Goal: Task Accomplishment & Management: Use online tool/utility

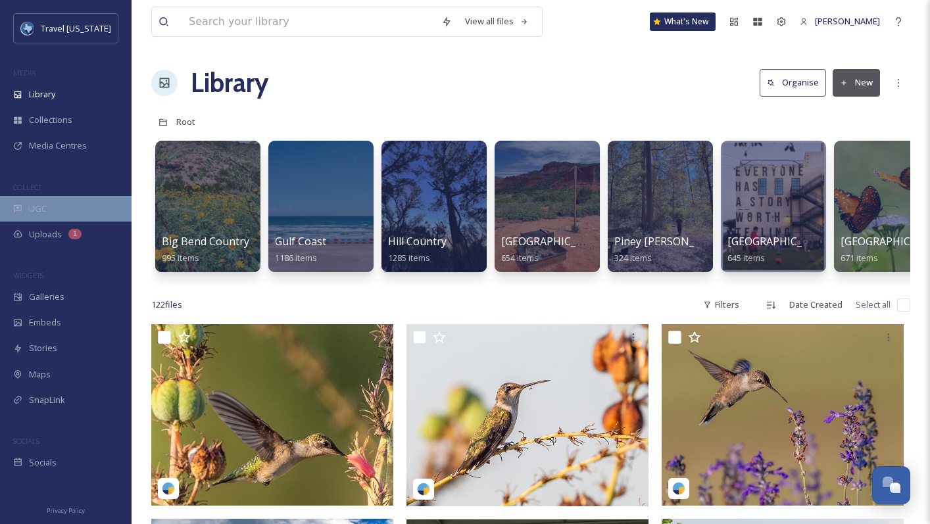
click at [34, 209] on span "UGC" at bounding box center [38, 209] width 18 height 12
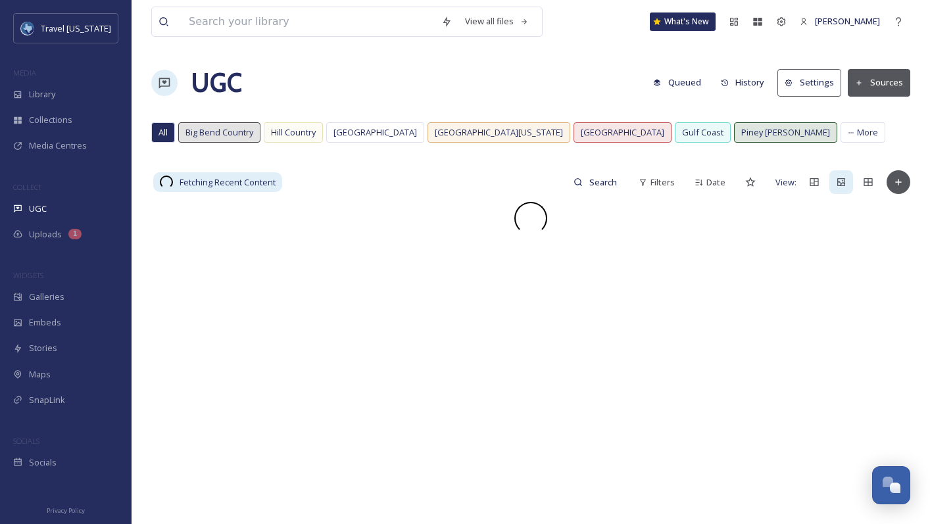
click at [805, 73] on button "Settings" at bounding box center [809, 82] width 64 height 27
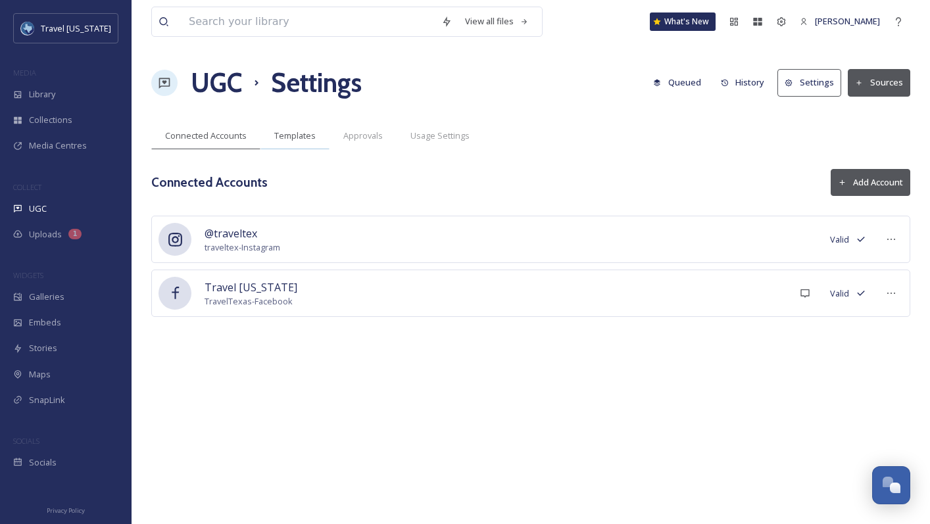
click at [298, 127] on div "Templates" at bounding box center [294, 135] width 69 height 27
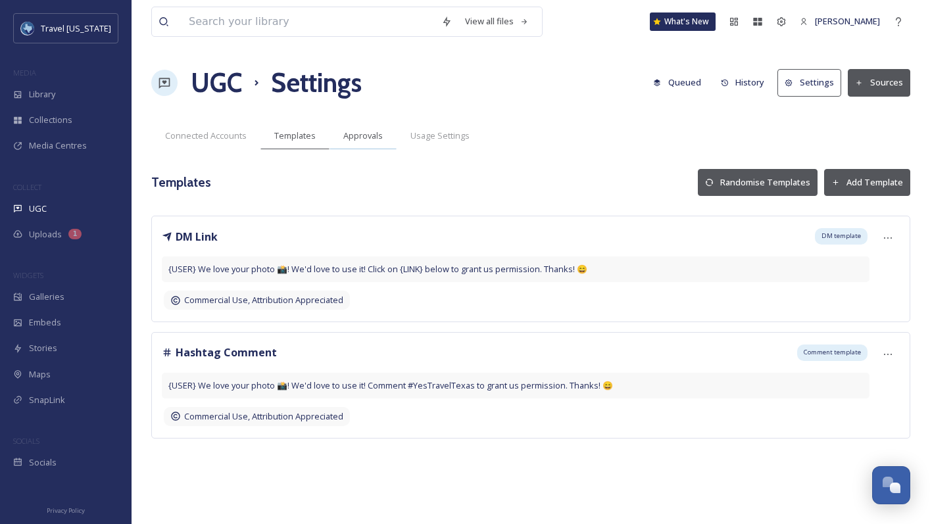
click at [366, 135] on span "Approvals" at bounding box center [362, 136] width 39 height 12
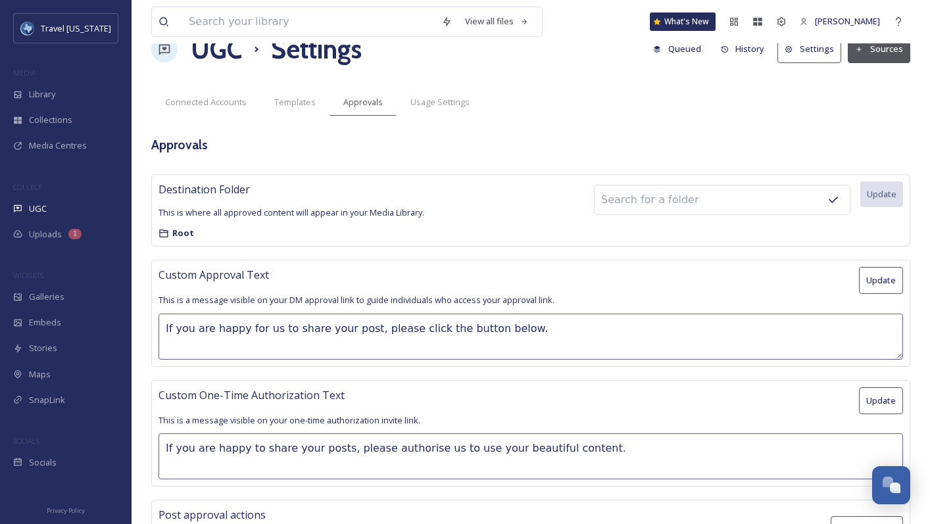
scroll to position [72, 0]
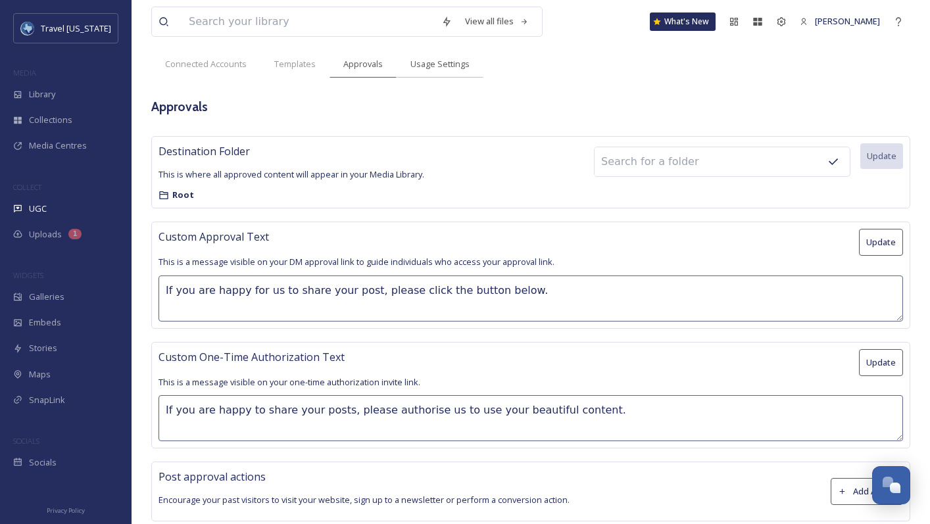
click at [437, 77] on div "Usage Settings" at bounding box center [440, 64] width 87 height 27
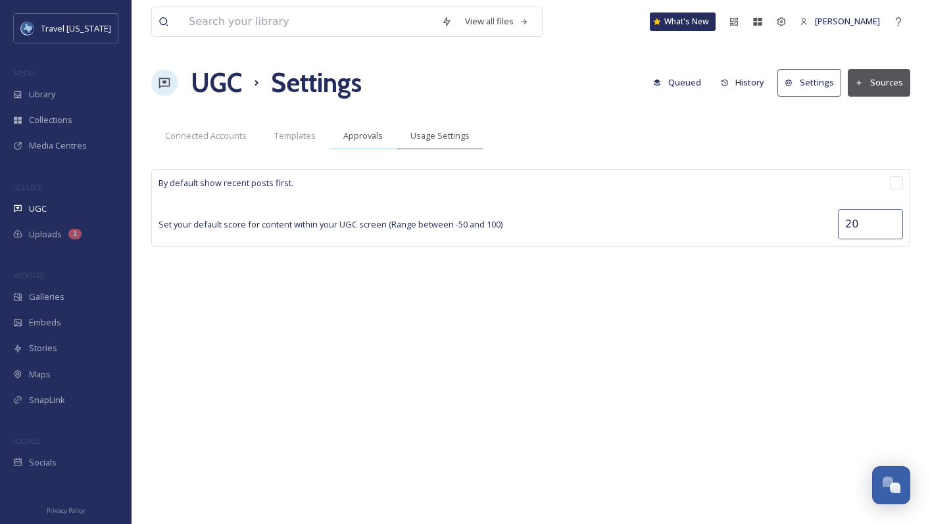
click at [357, 144] on div "Approvals" at bounding box center [363, 135] width 67 height 27
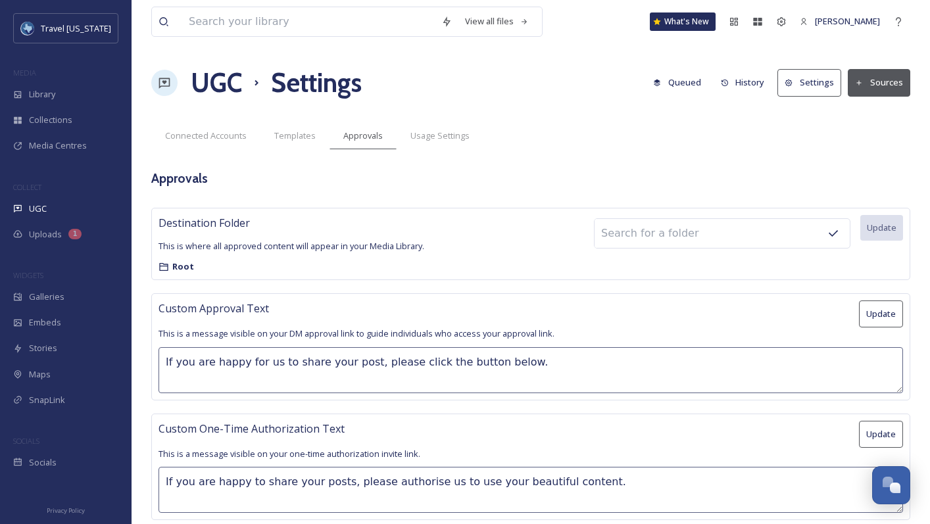
scroll to position [72, 0]
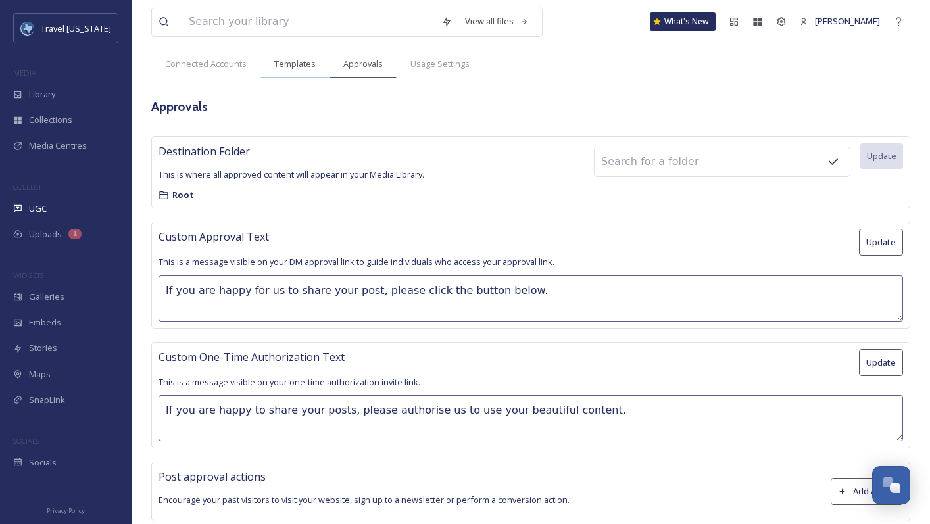
click at [295, 64] on span "Templates" at bounding box center [294, 64] width 41 height 12
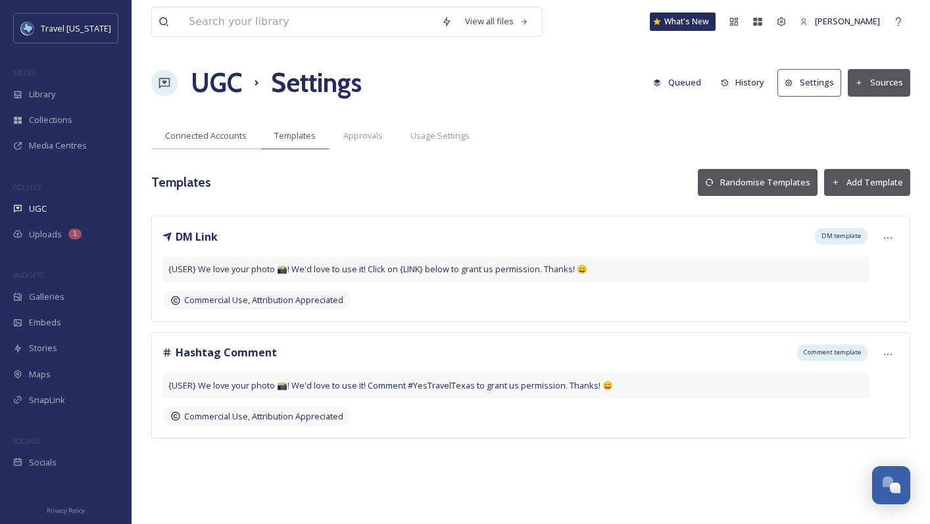
click at [205, 134] on span "Connected Accounts" at bounding box center [206, 136] width 82 height 12
click at [39, 211] on span "UGC" at bounding box center [38, 209] width 18 height 12
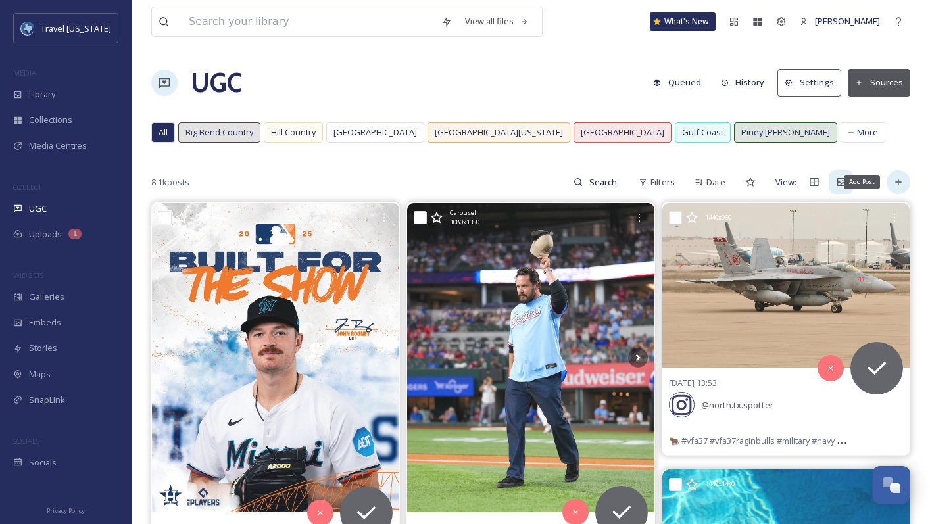
click at [902, 182] on icon at bounding box center [898, 182] width 11 height 11
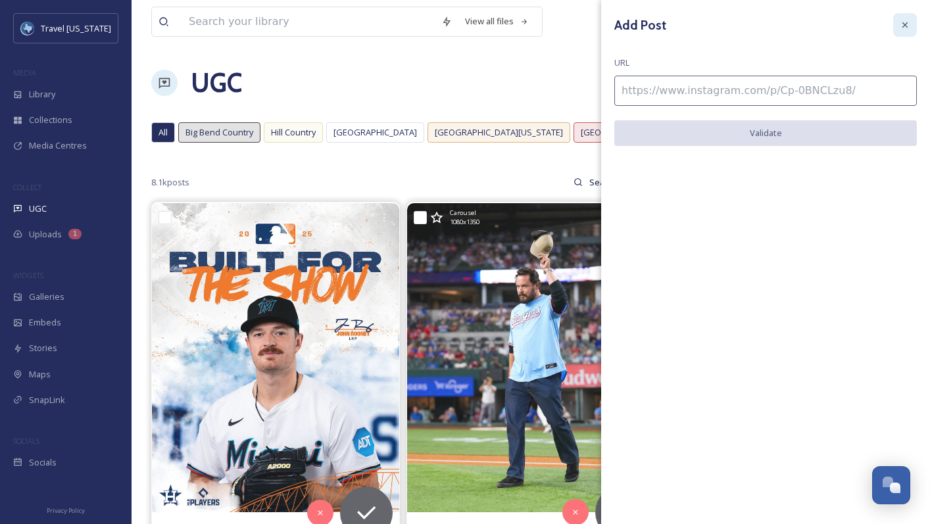
click at [905, 26] on icon at bounding box center [904, 24] width 5 height 5
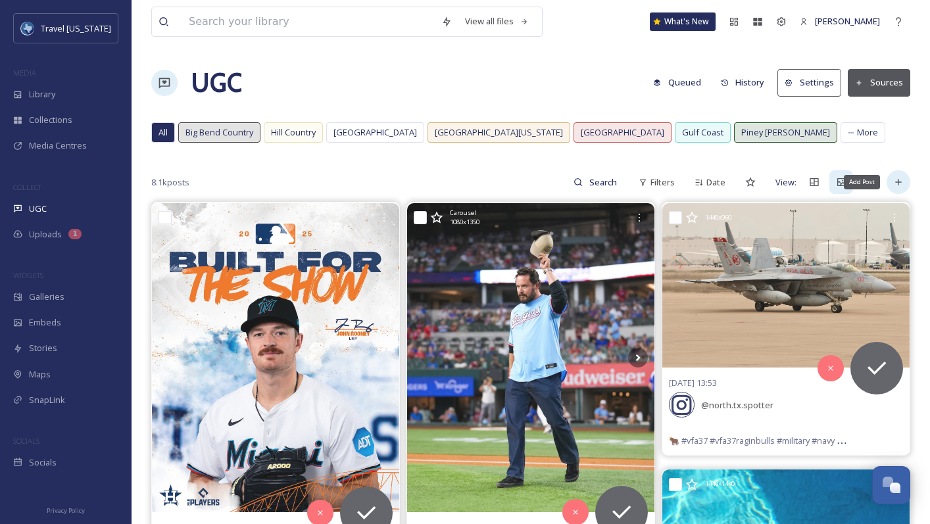
click at [896, 182] on icon at bounding box center [898, 183] width 6 height 6
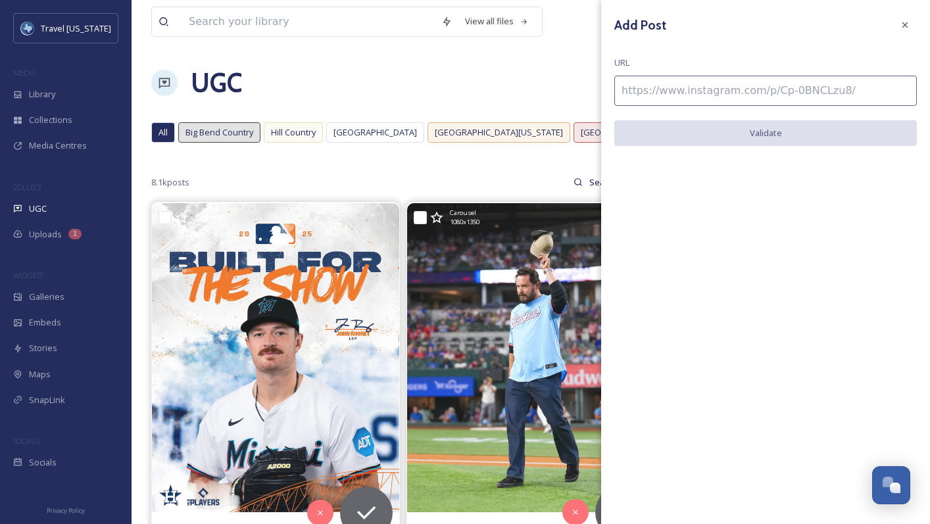
click at [677, 93] on input at bounding box center [765, 91] width 303 height 30
click at [900, 27] on icon at bounding box center [905, 25] width 11 height 11
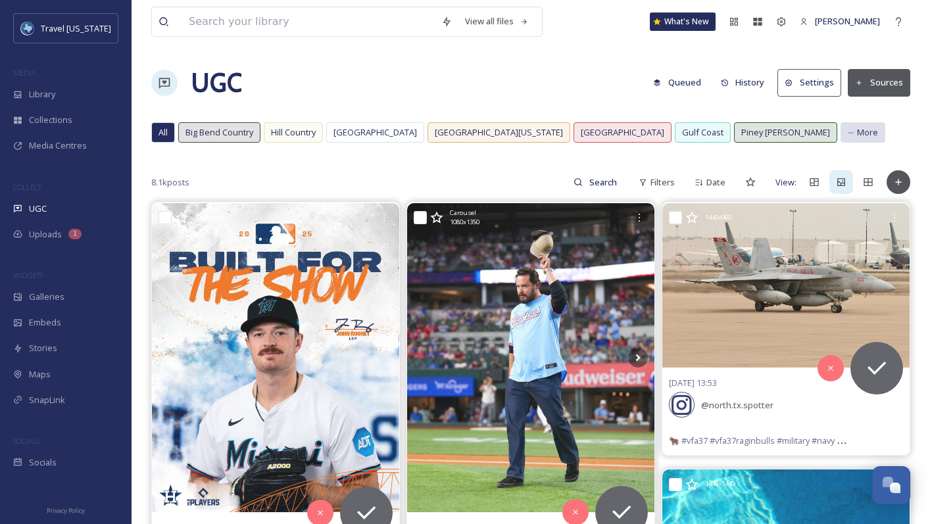
click at [857, 134] on span "More" at bounding box center [867, 132] width 21 height 12
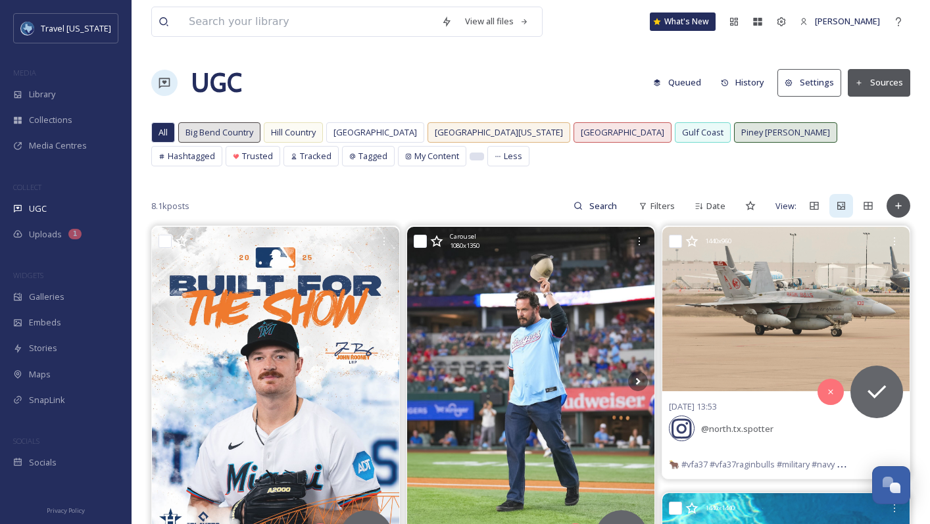
click at [470, 157] on div at bounding box center [476, 156] width 13 height 7
click at [883, 82] on button "Sources" at bounding box center [879, 82] width 62 height 27
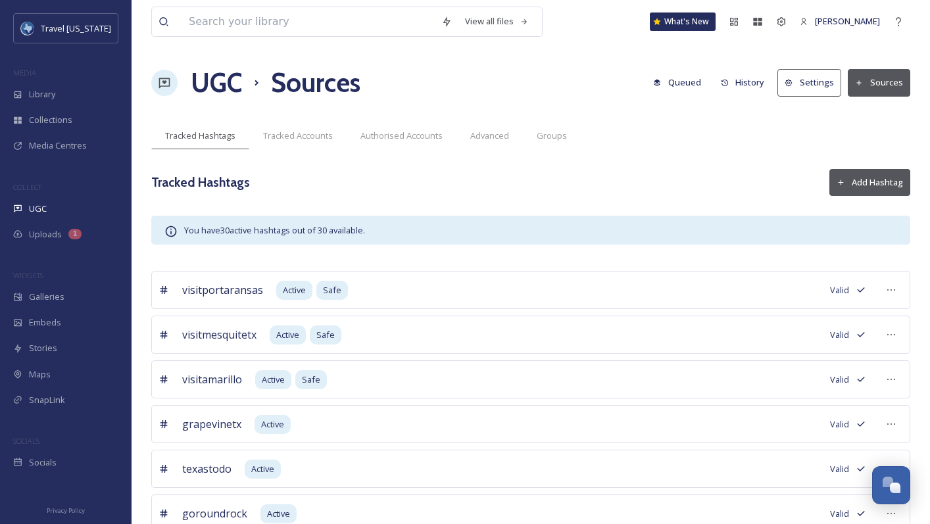
scroll to position [15, 0]
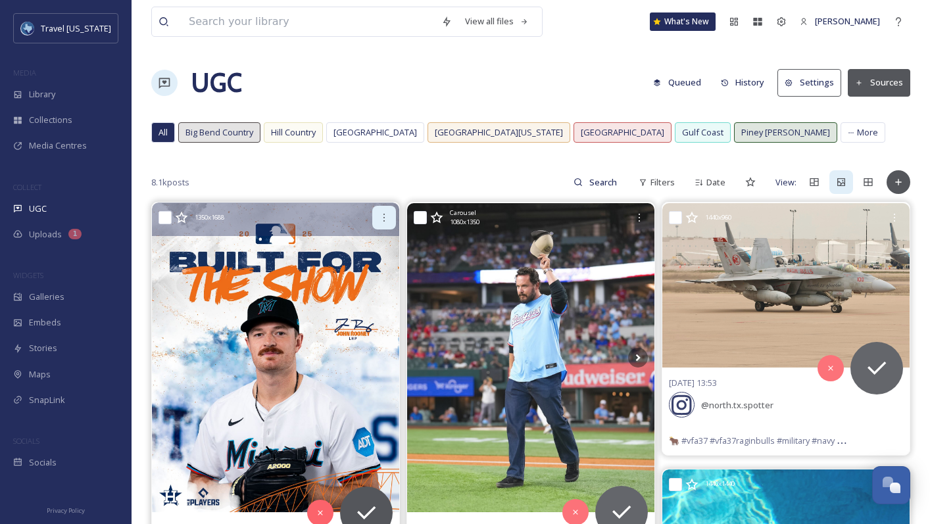
click at [385, 214] on icon at bounding box center [384, 217] width 11 height 11
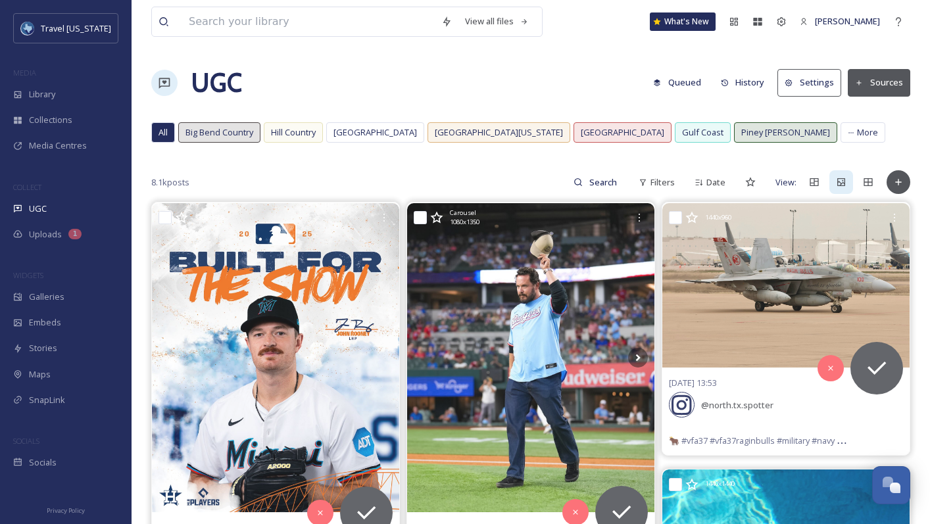
click at [420, 170] on div "8.1k posts Filters Date View:" at bounding box center [530, 182] width 759 height 26
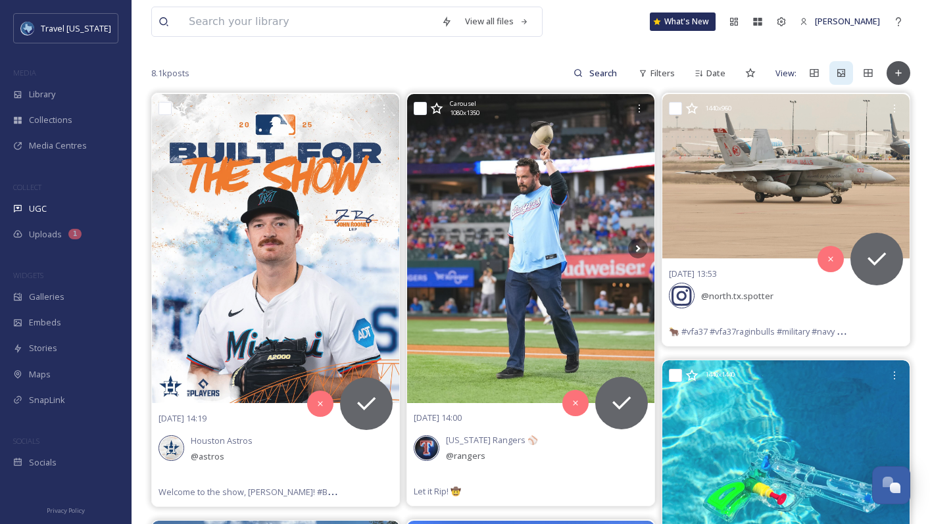
scroll to position [118, 0]
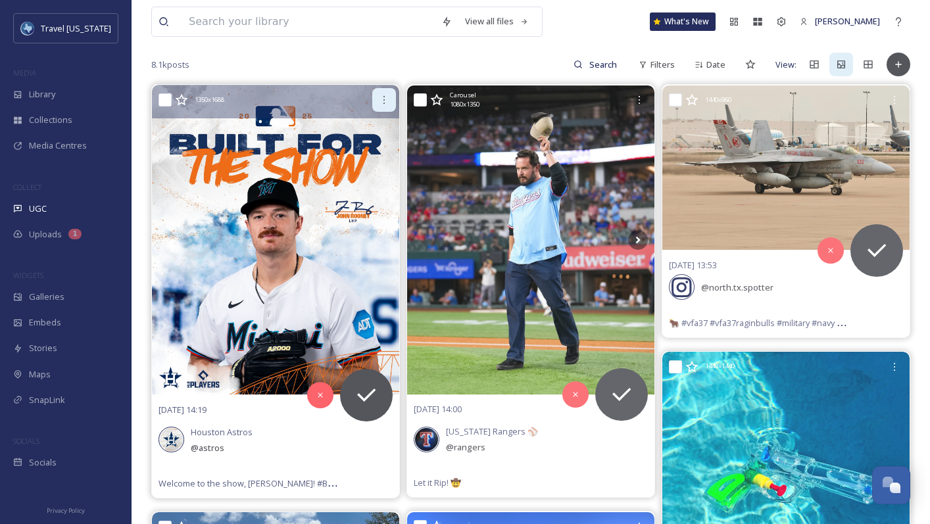
click at [391, 101] on div at bounding box center [384, 100] width 24 height 24
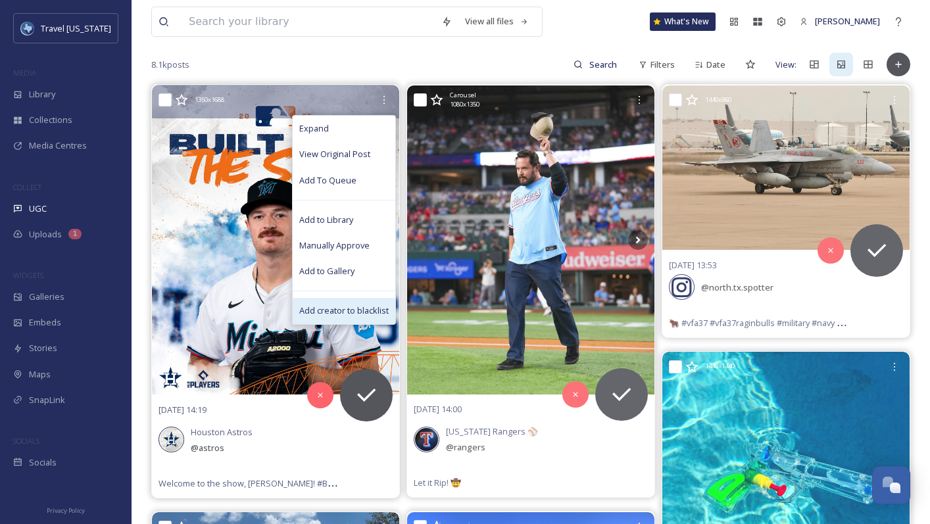
click at [345, 308] on span "Add creator to blacklist" at bounding box center [343, 311] width 89 height 12
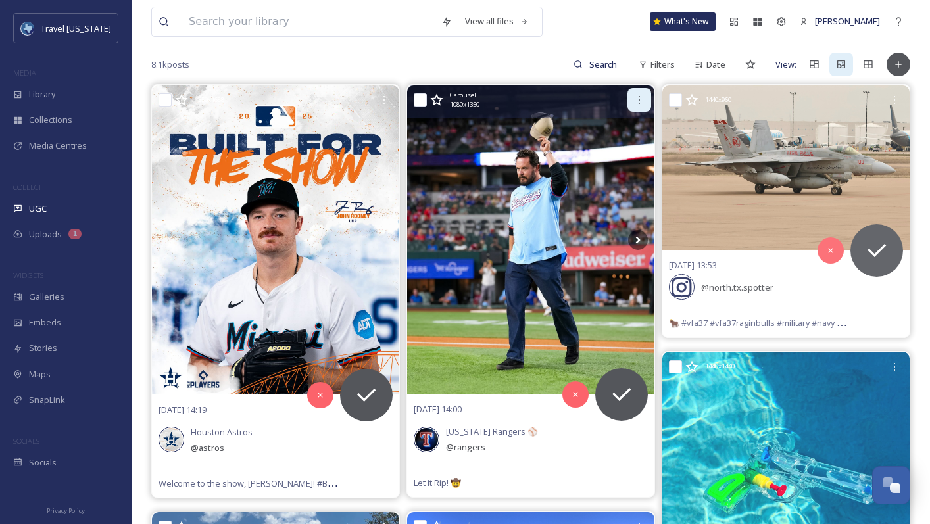
click at [637, 99] on icon at bounding box center [639, 100] width 11 height 11
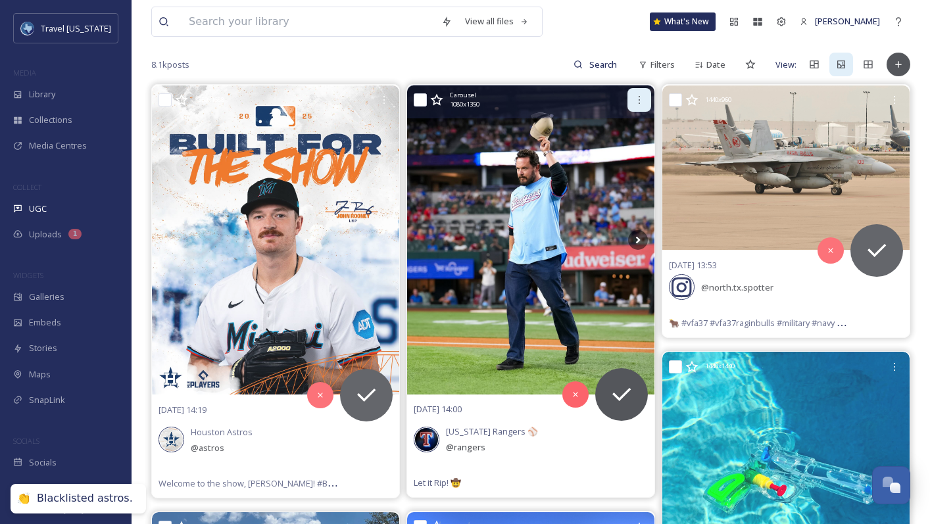
click at [647, 102] on div at bounding box center [639, 100] width 24 height 24
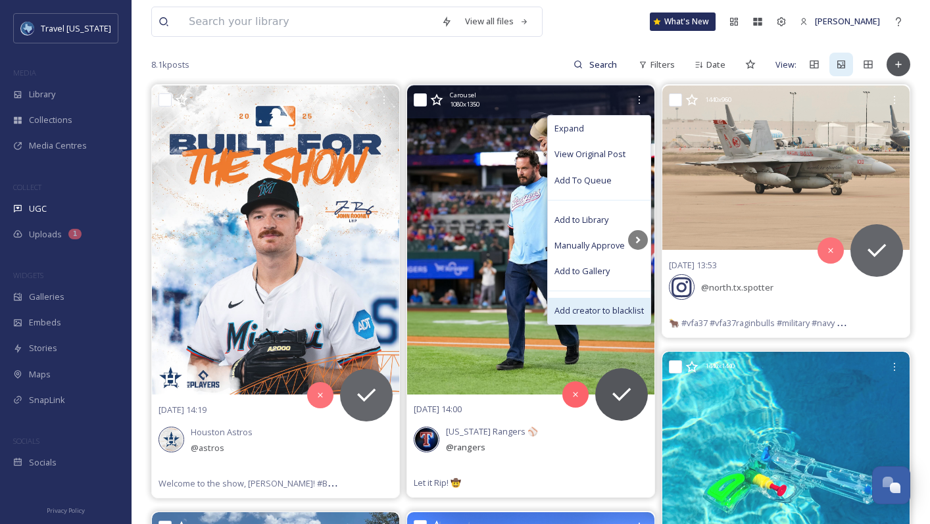
click at [605, 312] on span "Add creator to blacklist" at bounding box center [598, 311] width 89 height 12
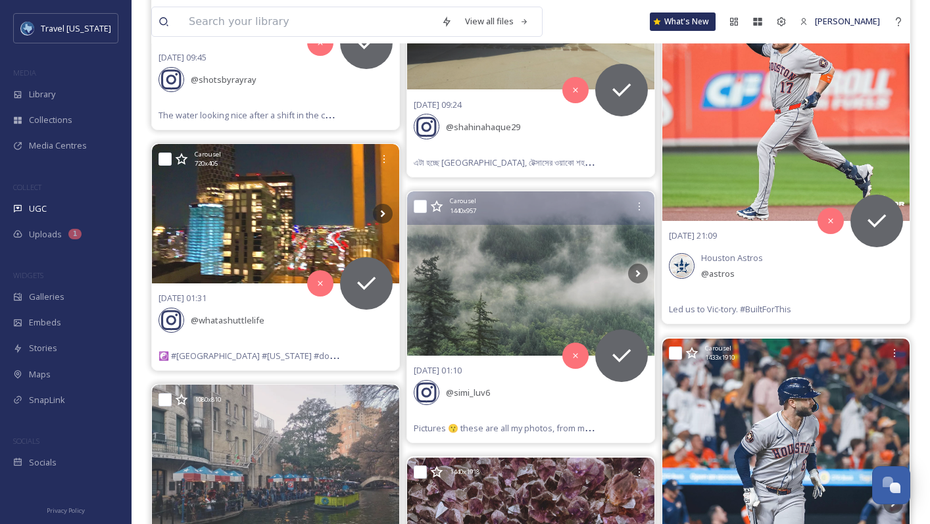
scroll to position [1809, 0]
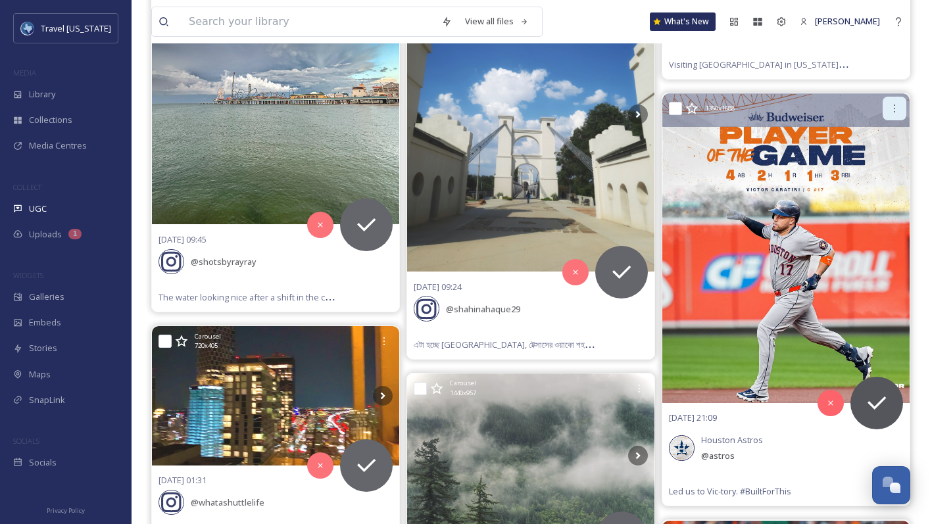
click at [895, 104] on icon at bounding box center [894, 108] width 11 height 11
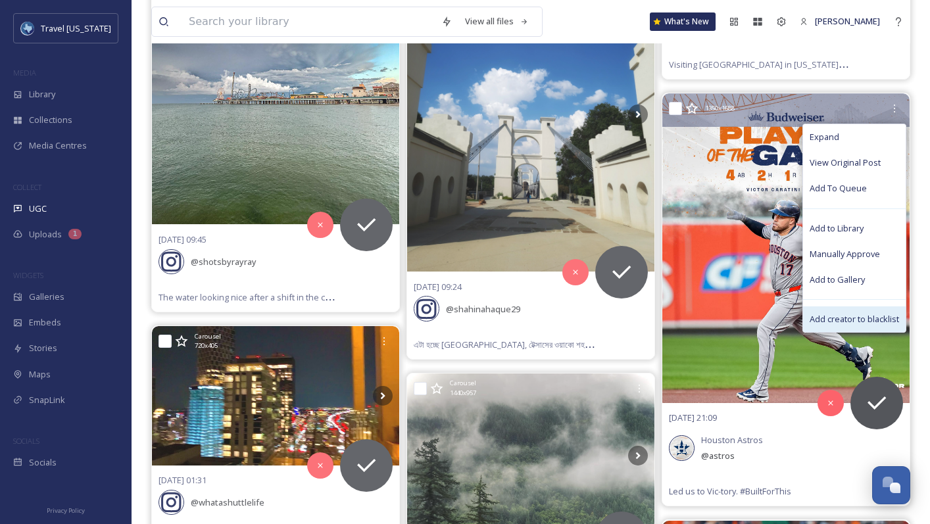
click at [835, 313] on span "Add creator to blacklist" at bounding box center [854, 319] width 89 height 12
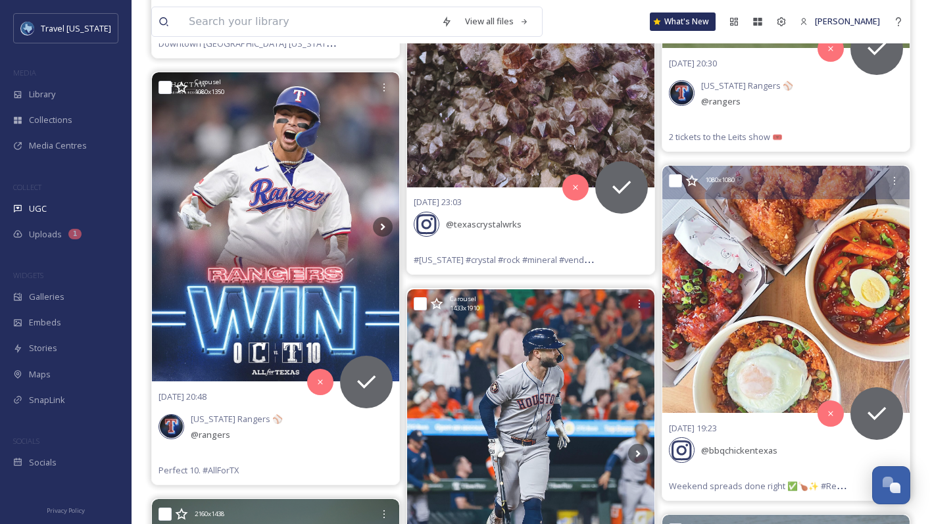
scroll to position [2501, 0]
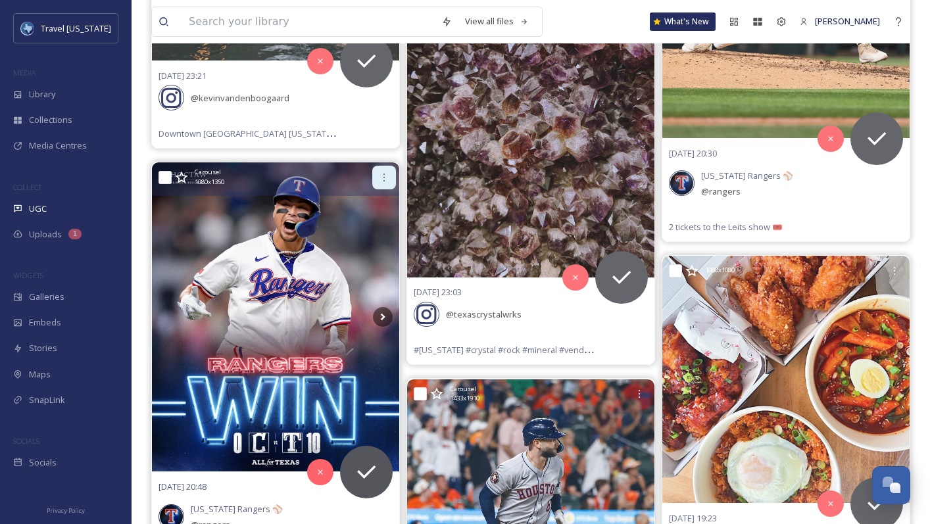
click at [378, 174] on div at bounding box center [384, 178] width 24 height 24
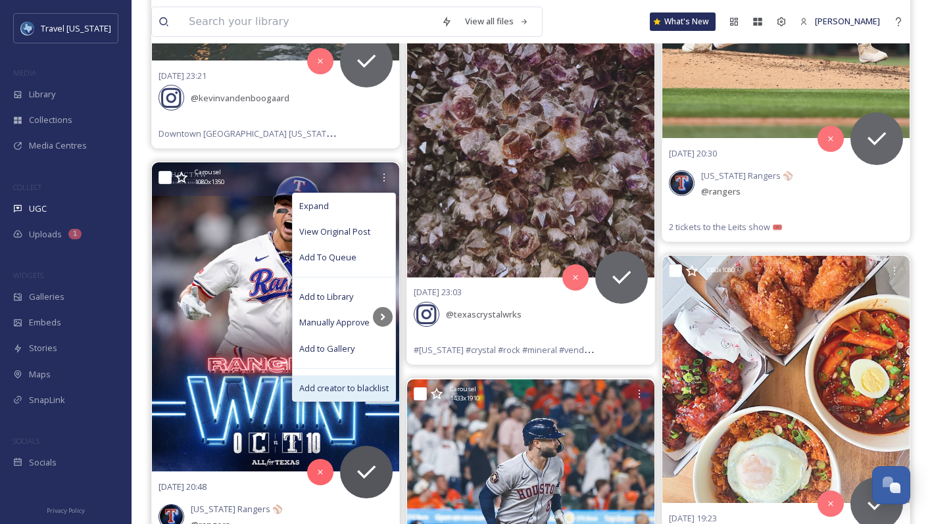
click at [336, 382] on span "Add creator to blacklist" at bounding box center [343, 388] width 89 height 12
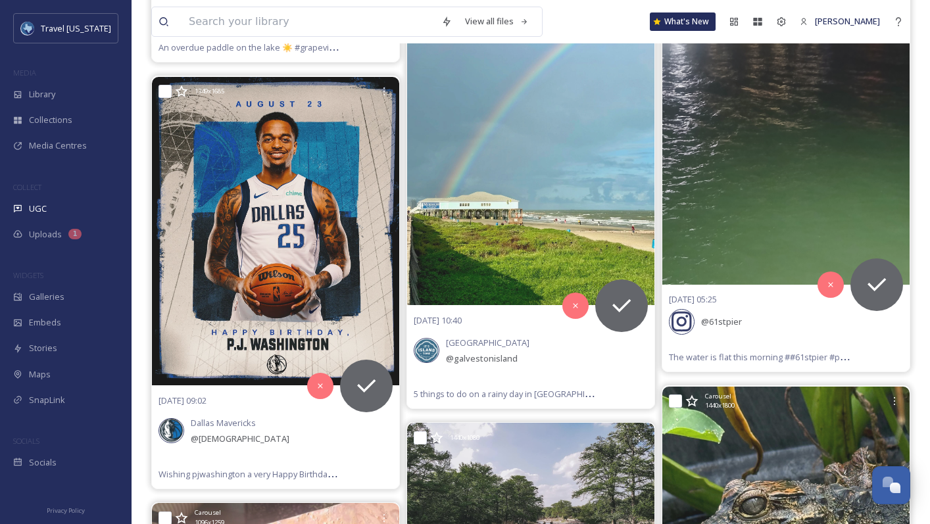
scroll to position [5633, 0]
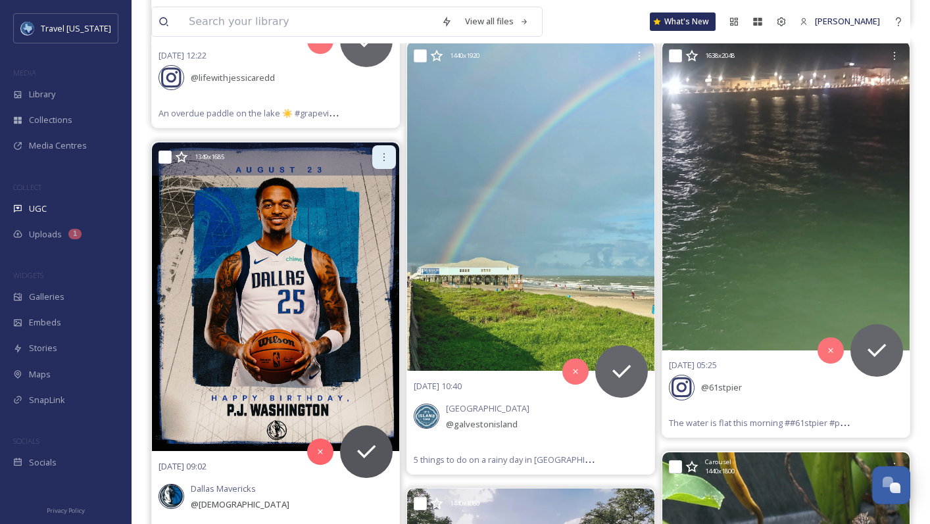
click at [385, 152] on icon at bounding box center [384, 157] width 11 height 11
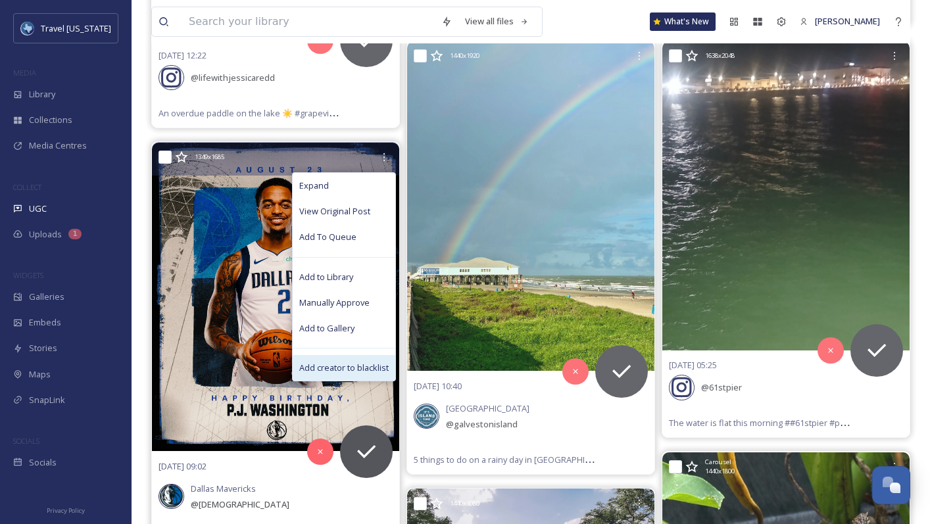
click at [356, 362] on span "Add creator to blacklist" at bounding box center [343, 368] width 89 height 12
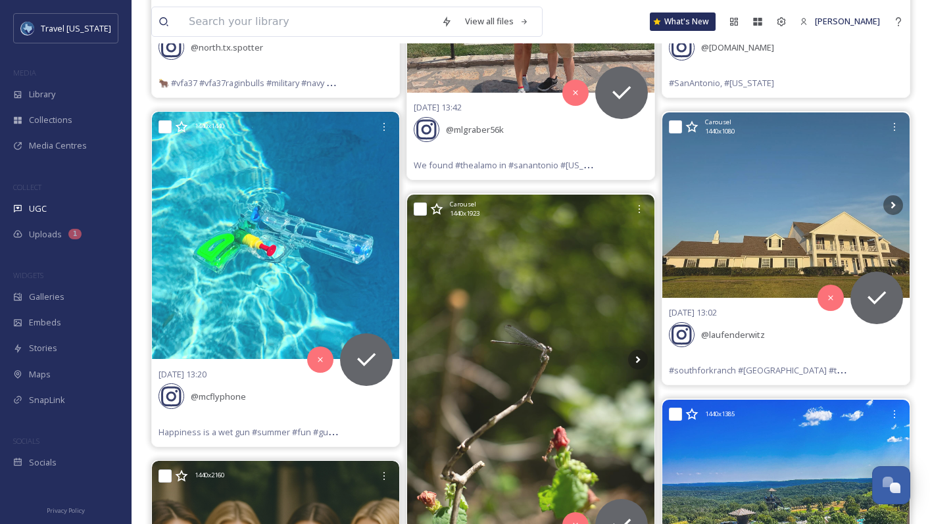
scroll to position [0, 0]
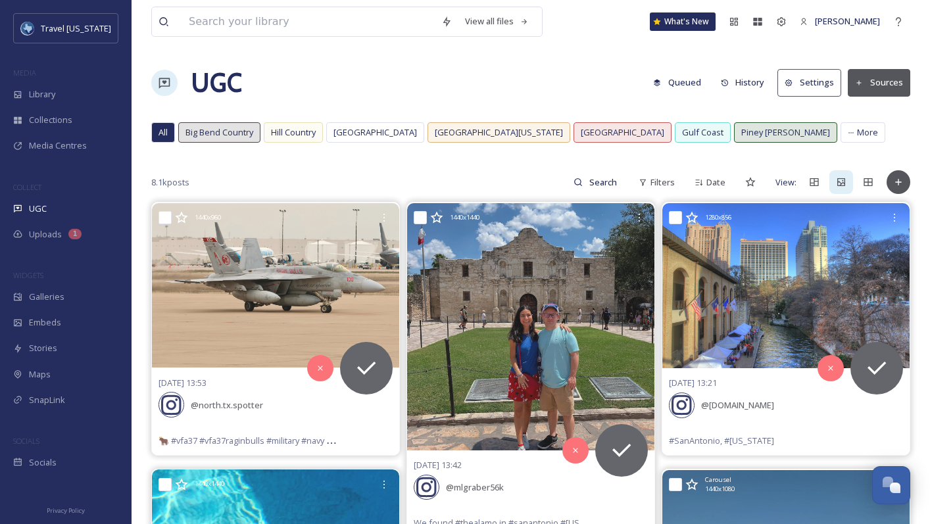
click at [157, 132] on div "All" at bounding box center [163, 132] width 22 height 19
click at [720, 175] on div "Date" at bounding box center [710, 183] width 44 height 26
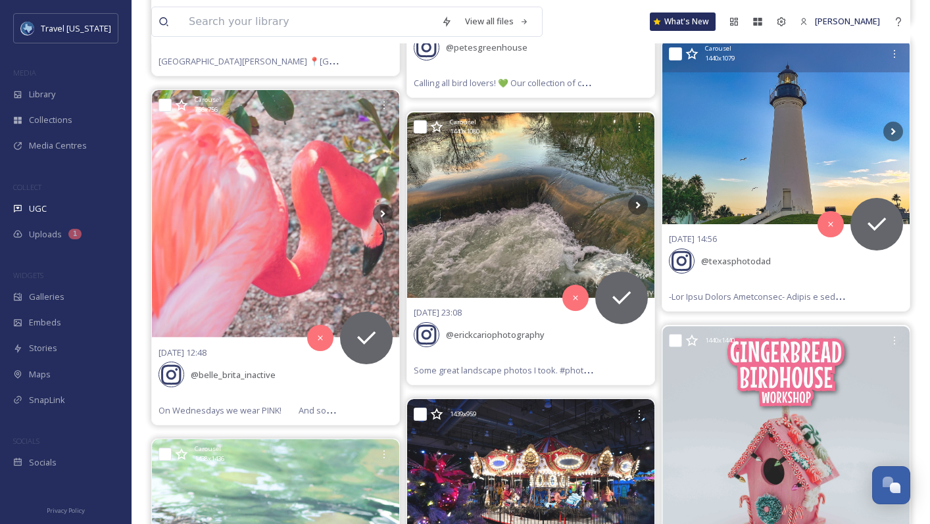
scroll to position [3825, 0]
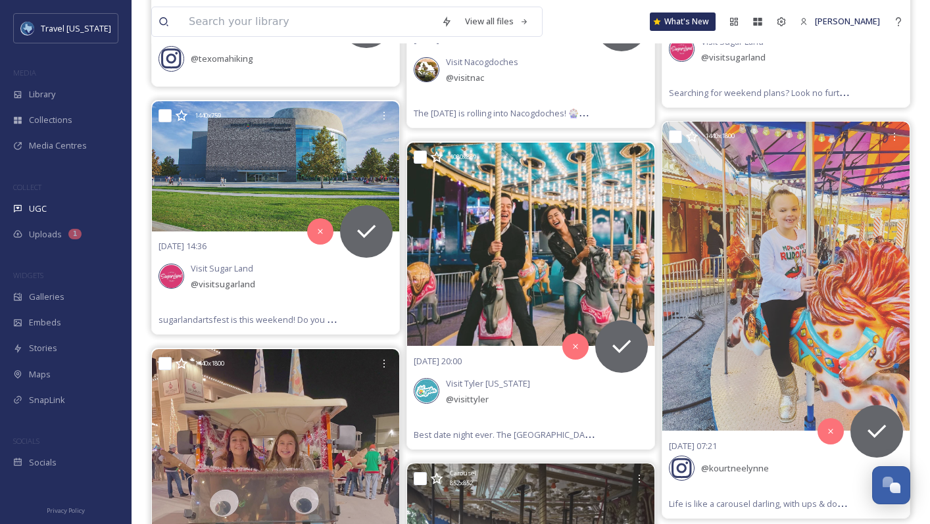
scroll to position [0, 0]
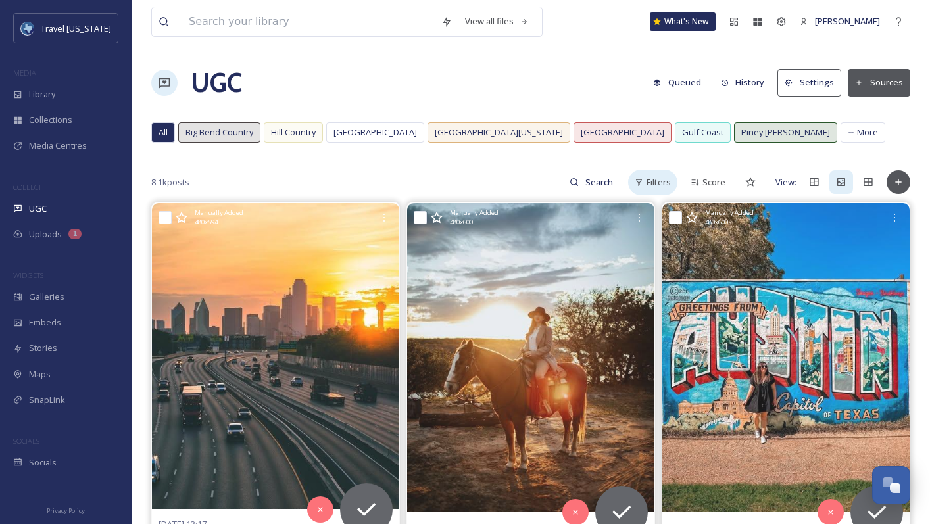
click at [650, 185] on span "Filters" at bounding box center [659, 182] width 24 height 12
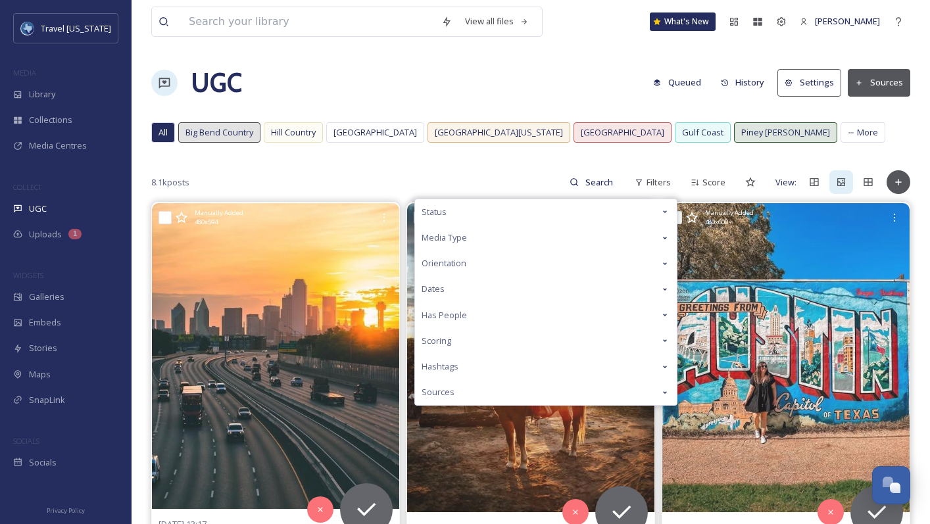
click at [450, 215] on div "Status" at bounding box center [546, 212] width 262 height 26
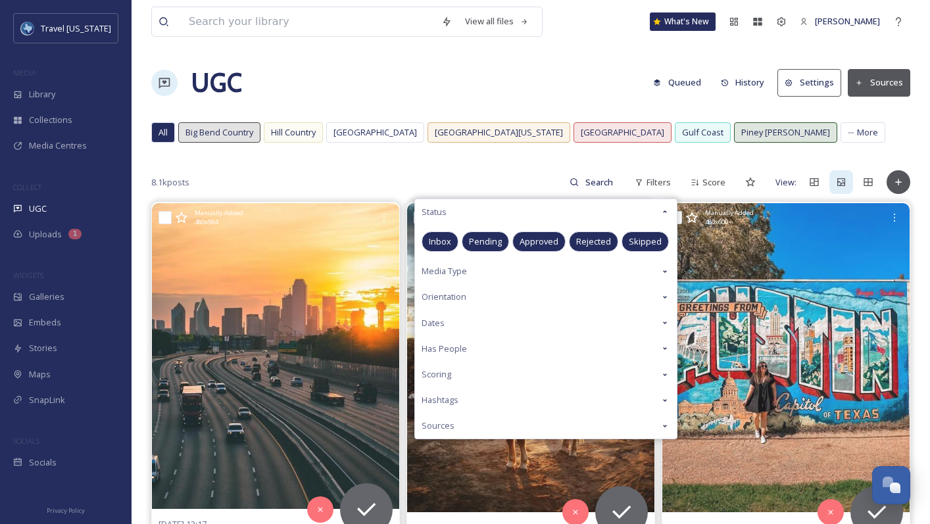
click at [449, 273] on span "Media Type" at bounding box center [444, 271] width 45 height 12
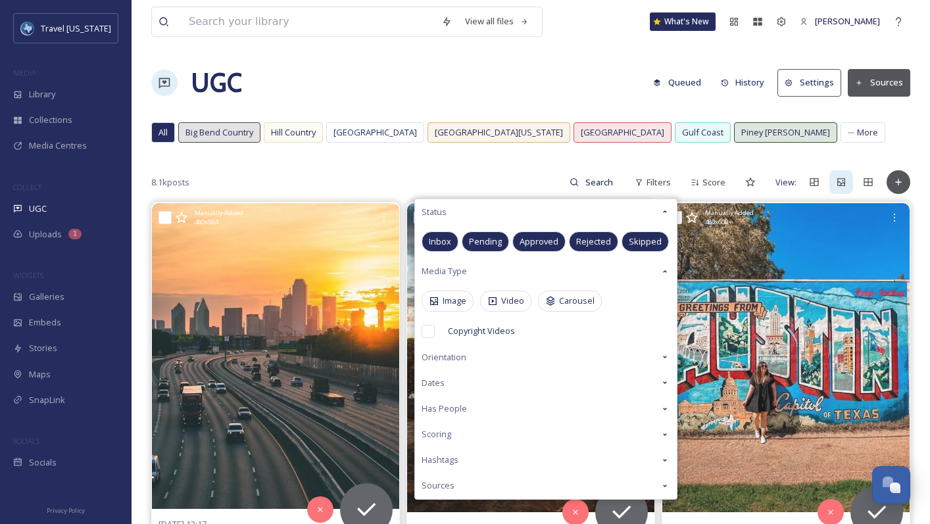
click at [446, 362] on span "Orientation" at bounding box center [444, 357] width 45 height 12
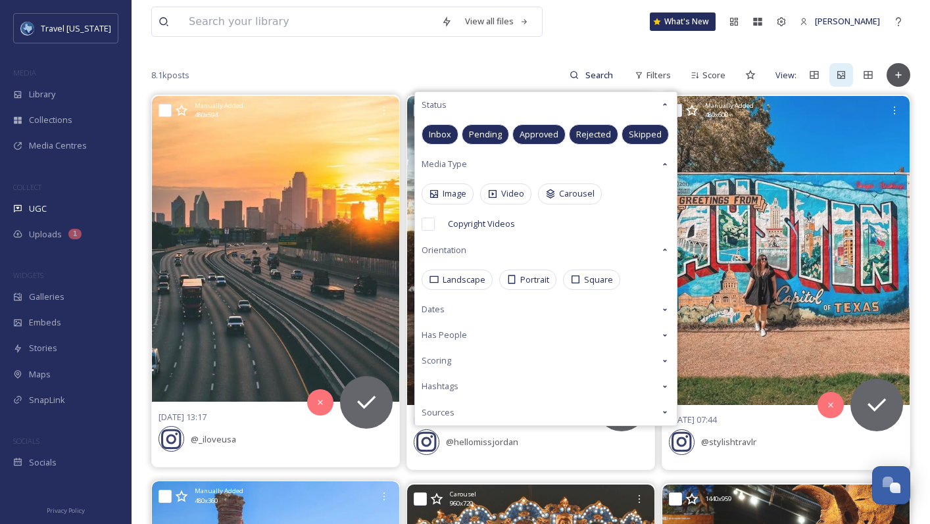
scroll to position [108, 0]
click at [449, 360] on span "Scoring" at bounding box center [437, 360] width 30 height 12
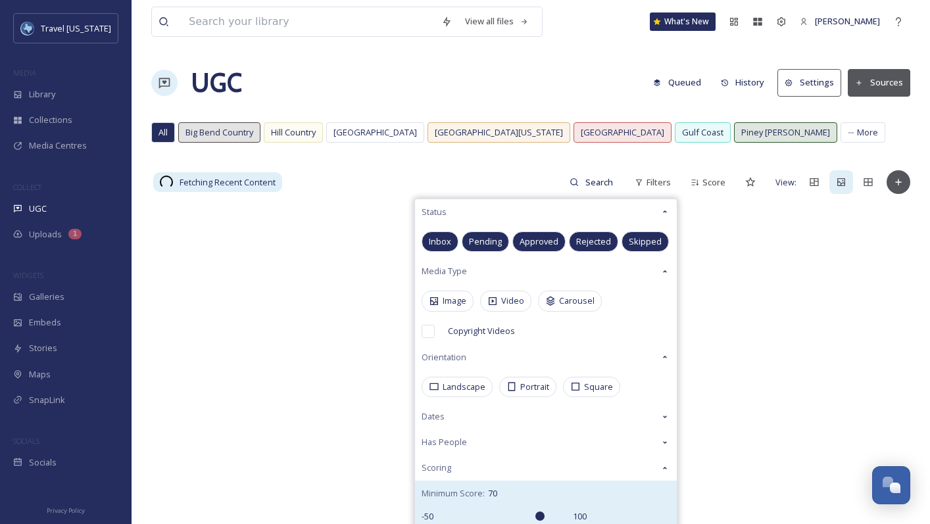
drag, startPoint x: 506, startPoint y: 405, endPoint x: 539, endPoint y: 409, distance: 33.1
type input "70"
click at [539, 512] on input "range" at bounding box center [503, 516] width 132 height 9
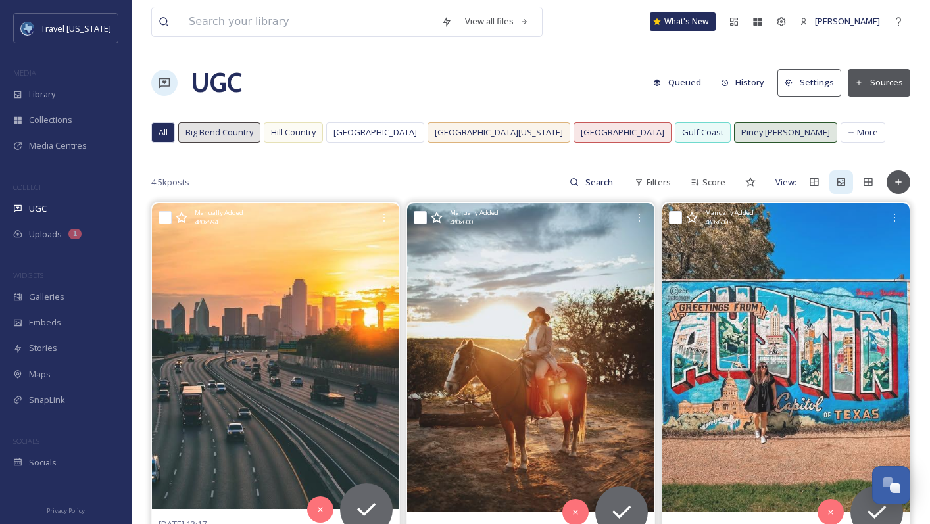
click at [551, 91] on div "UGC Queued History Settings Sources" at bounding box center [530, 82] width 759 height 39
click at [697, 185] on icon at bounding box center [695, 182] width 9 height 9
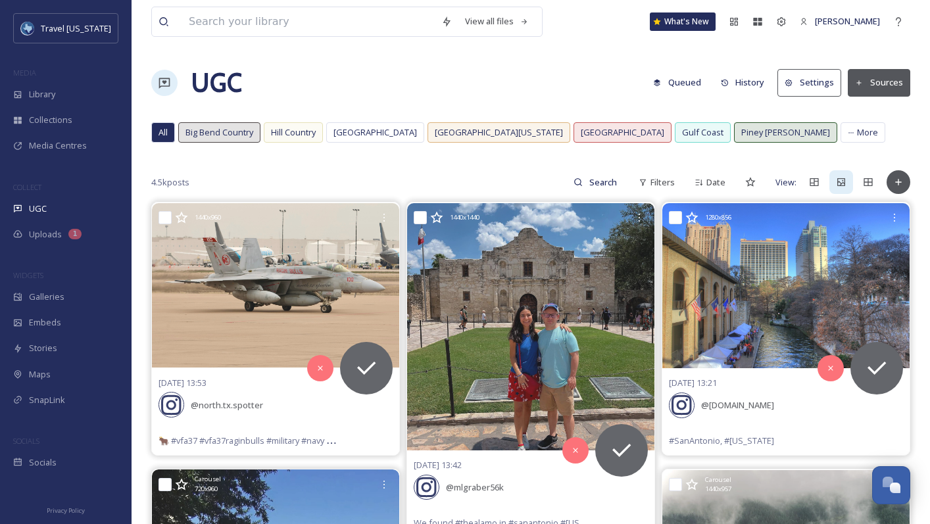
click at [824, 78] on button "Settings" at bounding box center [809, 82] width 64 height 27
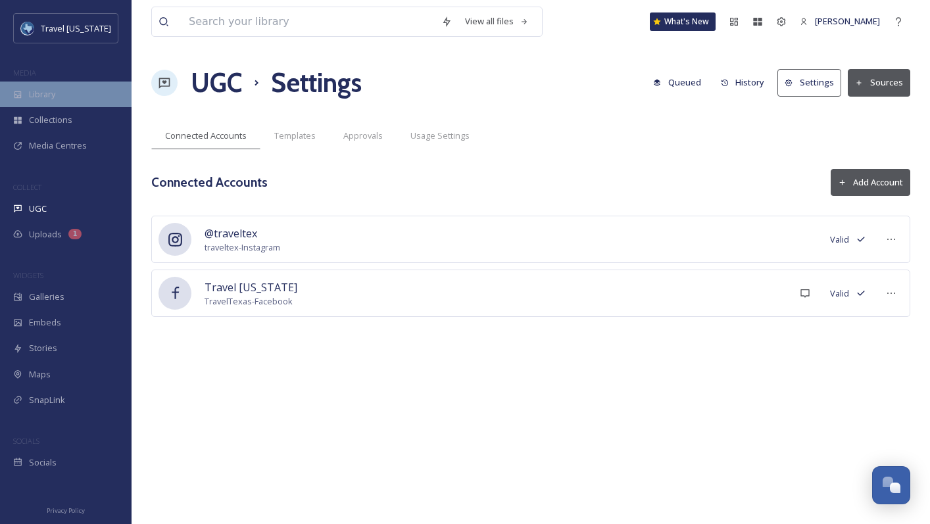
click at [47, 90] on span "Library" at bounding box center [42, 94] width 26 height 12
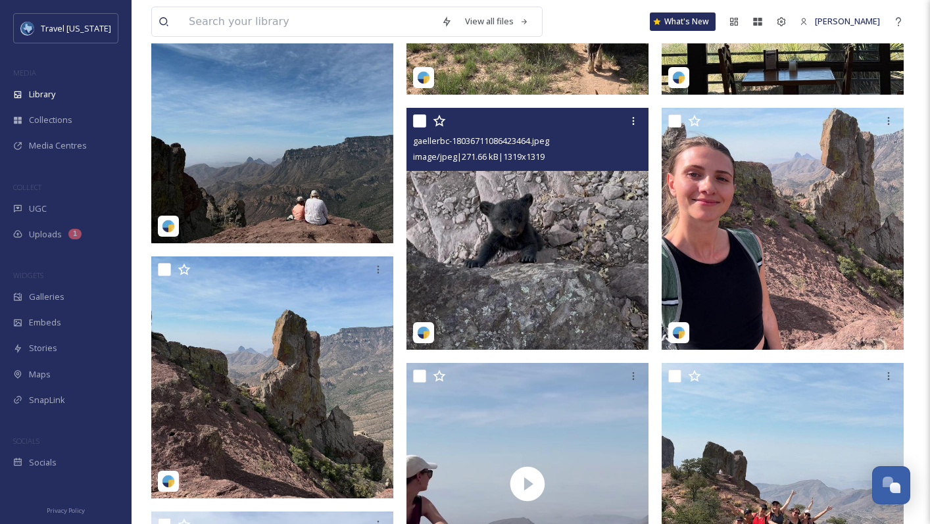
scroll to position [1677, 0]
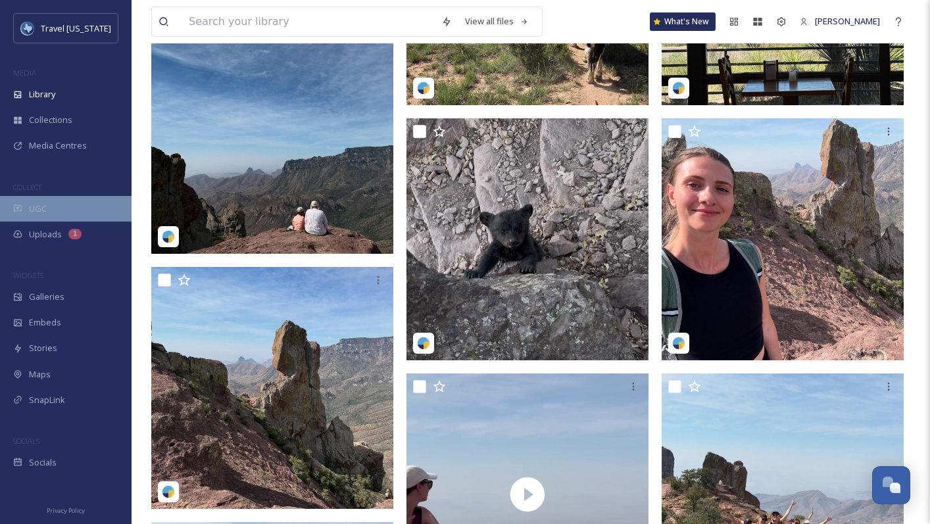
click at [33, 207] on span "UGC" at bounding box center [38, 209] width 18 height 12
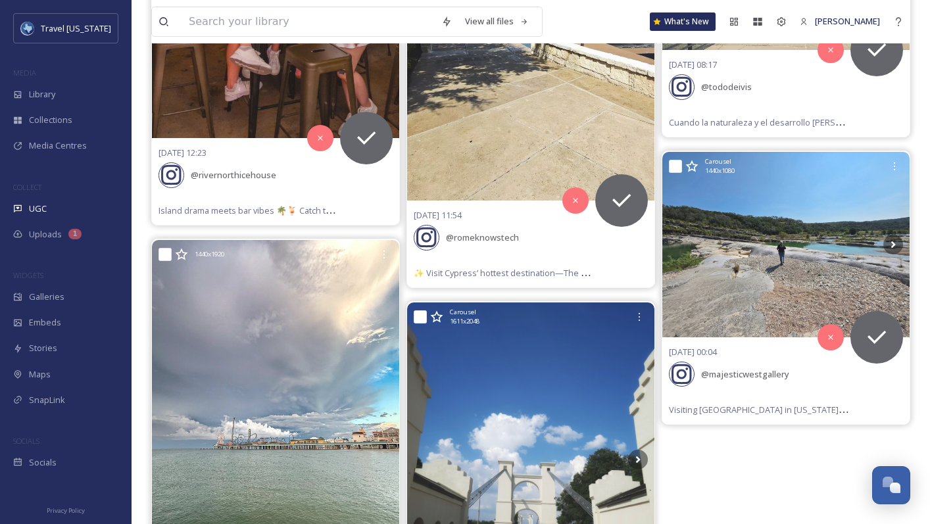
scroll to position [1488, 0]
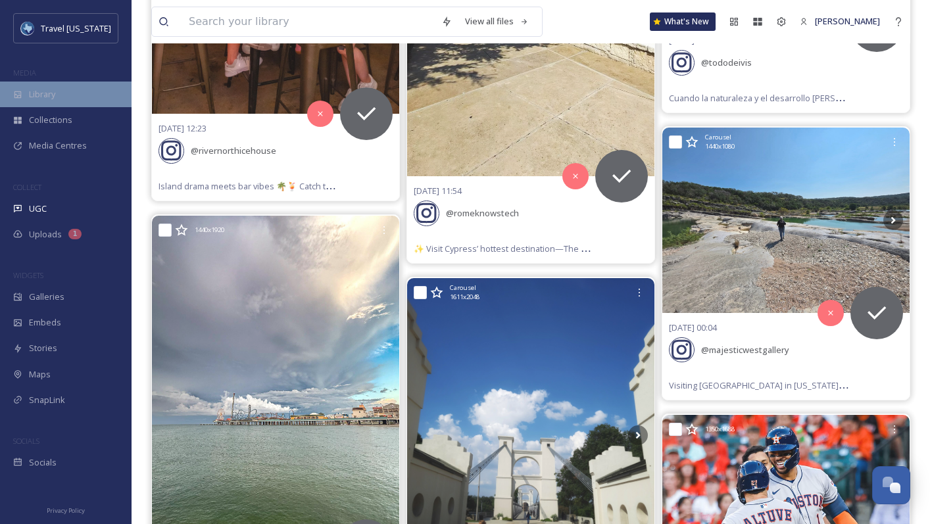
click at [46, 97] on span "Library" at bounding box center [42, 94] width 26 height 12
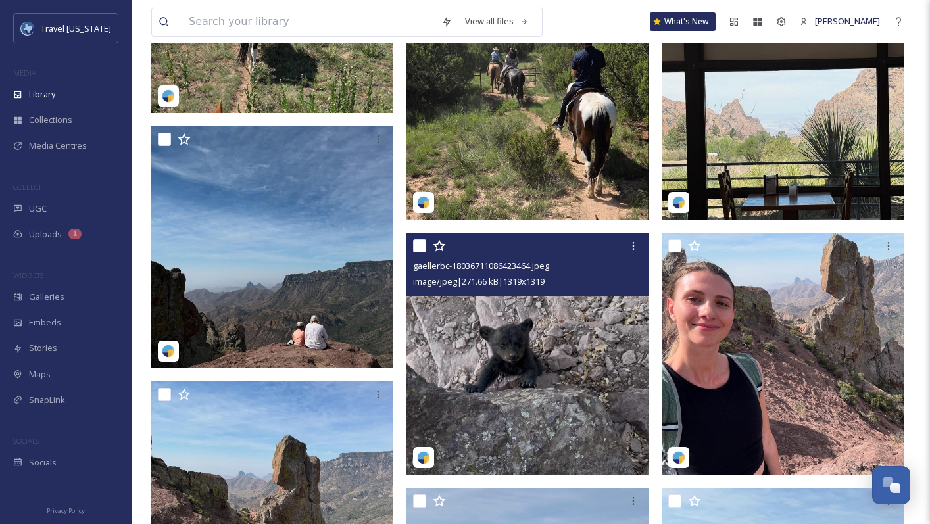
scroll to position [1602, 0]
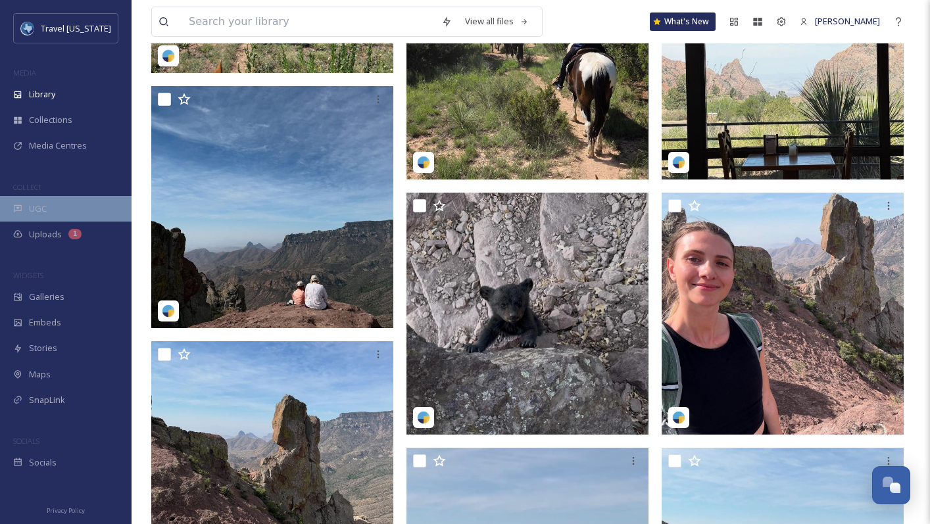
click at [46, 212] on span "UGC" at bounding box center [38, 209] width 18 height 12
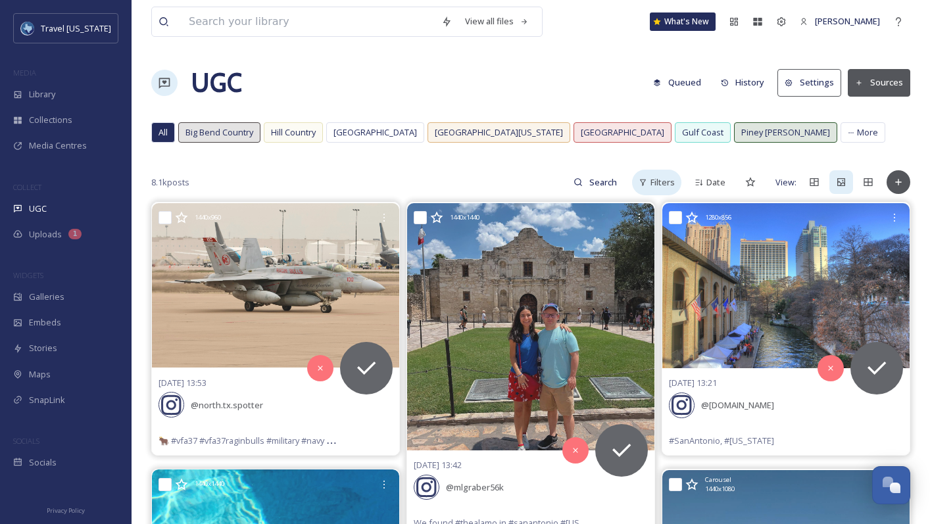
click at [661, 181] on span "Filters" at bounding box center [662, 182] width 24 height 12
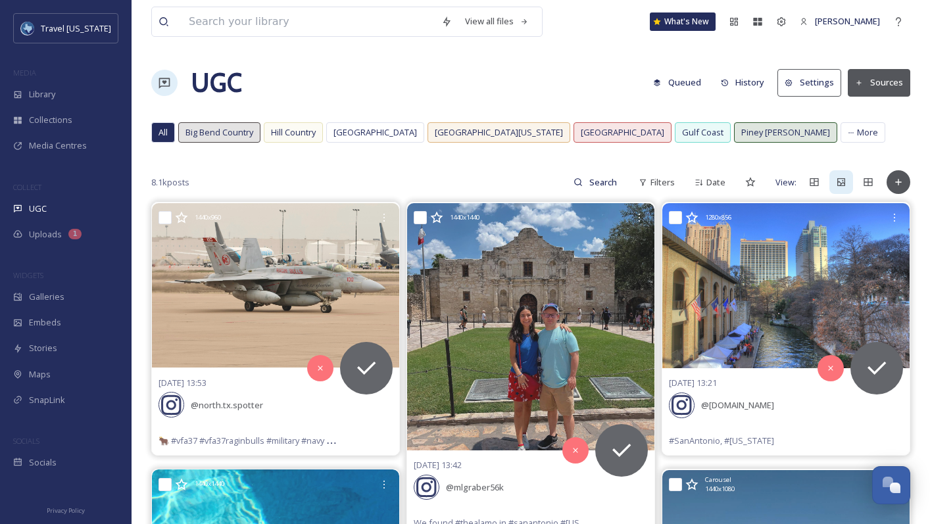
click at [708, 190] on div "Date" at bounding box center [710, 183] width 44 height 26
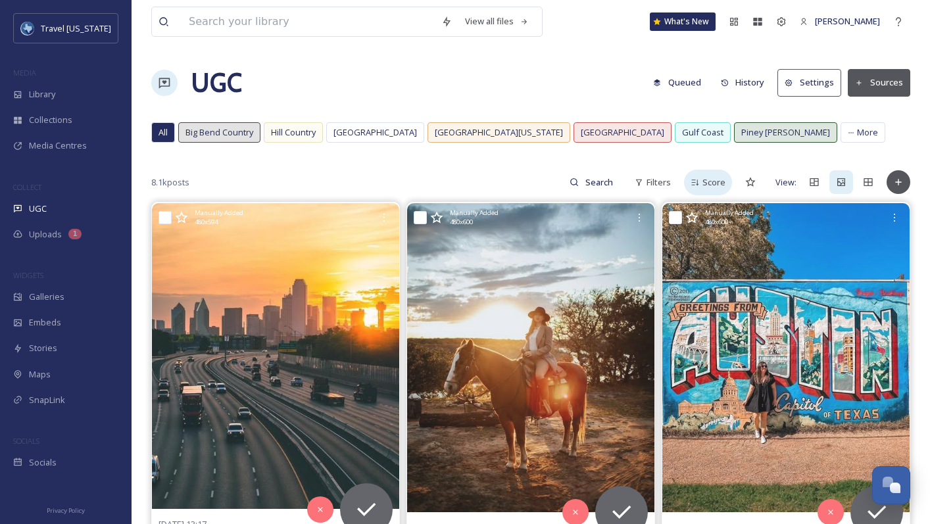
click at [705, 180] on span "Score" at bounding box center [713, 182] width 23 height 12
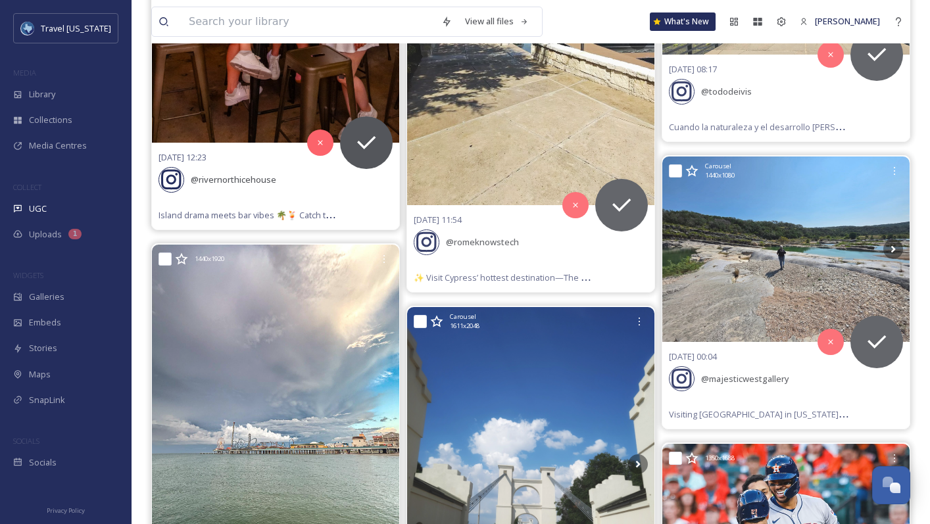
scroll to position [1463, 0]
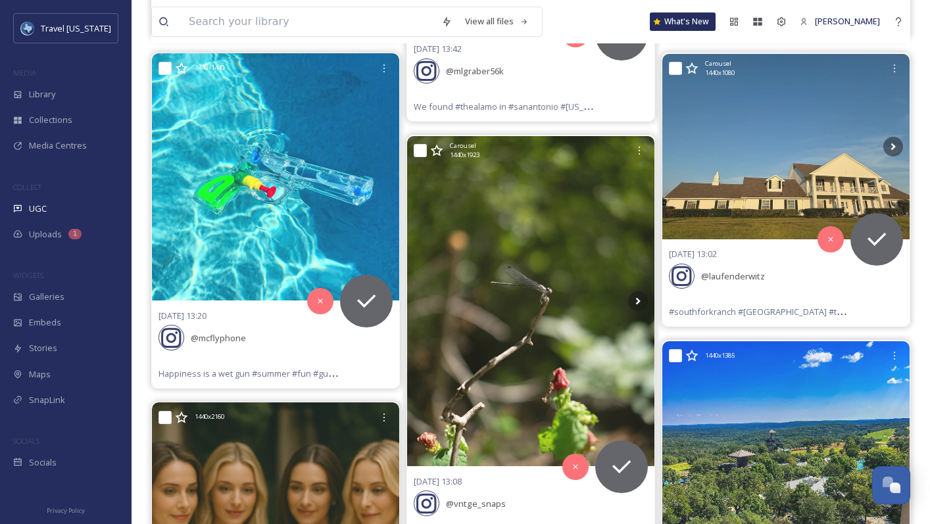
scroll to position [0, 0]
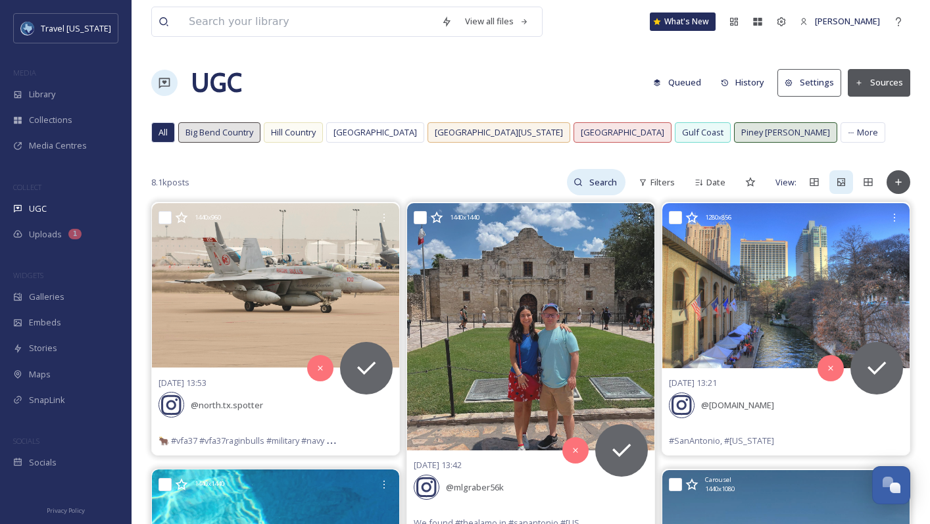
click at [595, 186] on input at bounding box center [604, 182] width 43 height 26
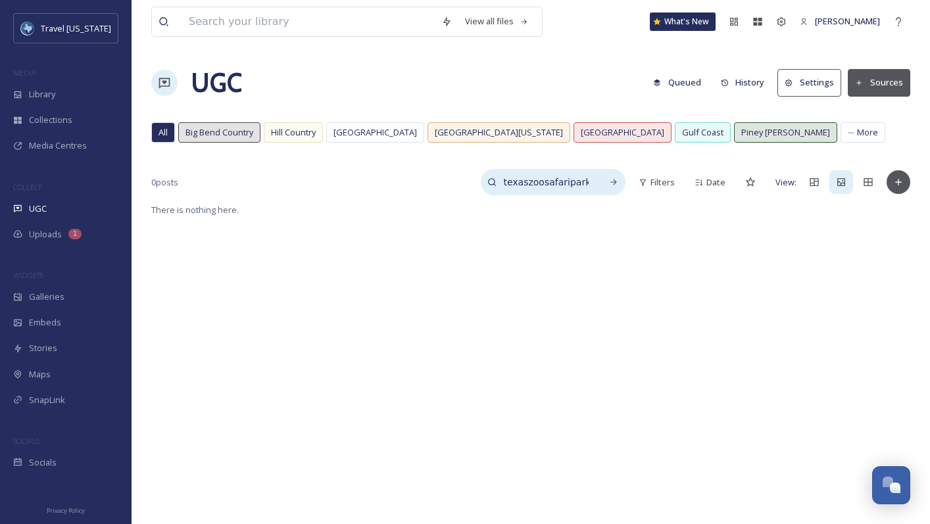
click at [535, 185] on input "texaszoosafaripark" at bounding box center [546, 182] width 99 height 26
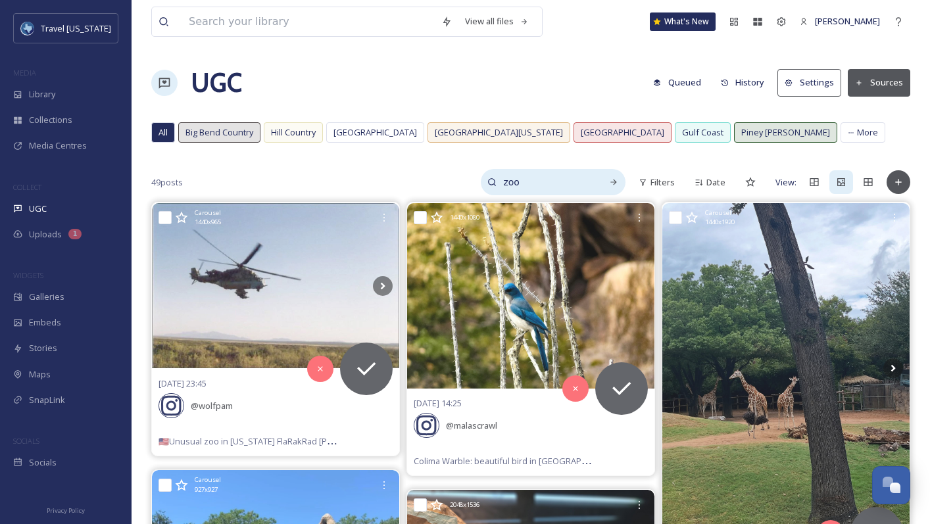
click at [536, 181] on input "zoo" at bounding box center [546, 182] width 99 height 26
type input "corpus christi"
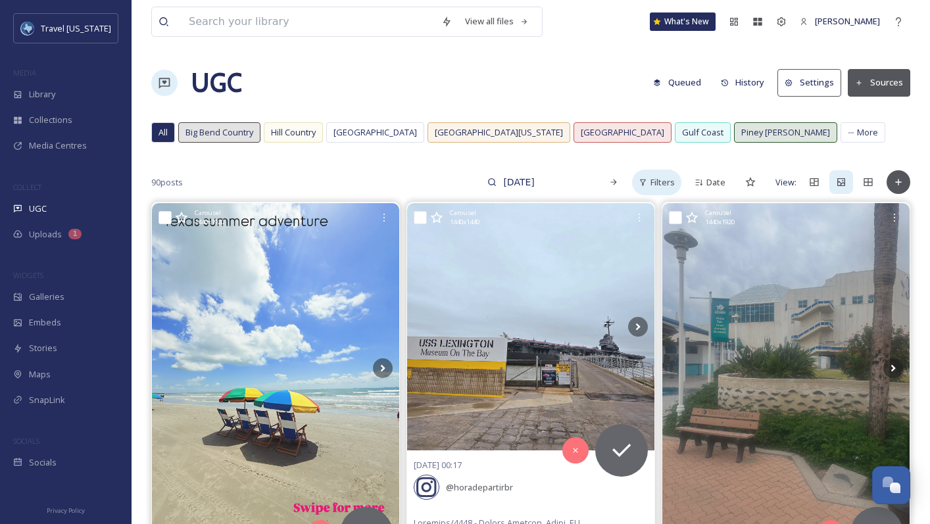
click at [670, 181] on span "Filters" at bounding box center [662, 182] width 24 height 12
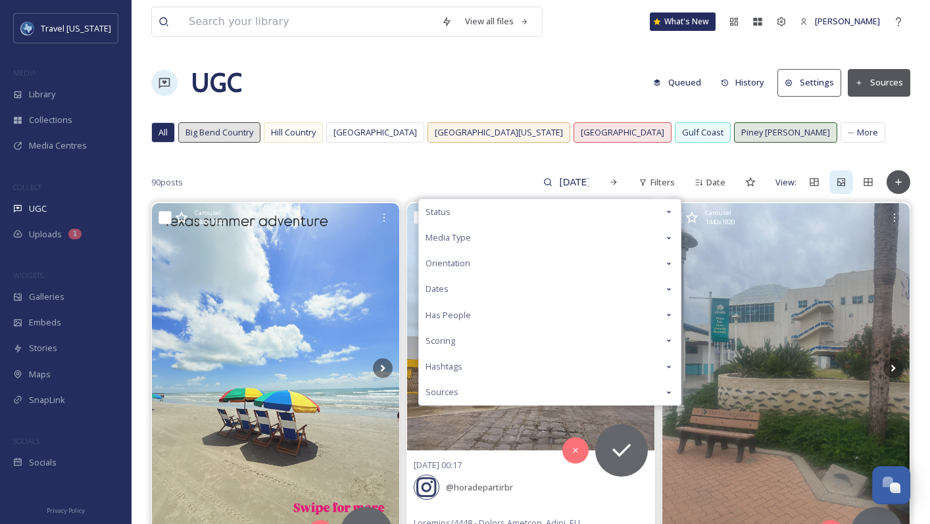
click at [546, 208] on div "Status" at bounding box center [550, 212] width 262 height 26
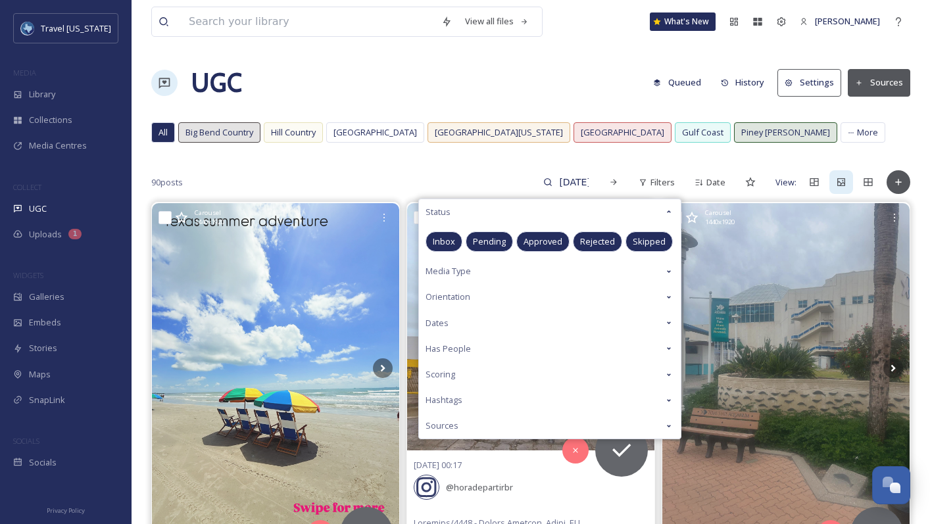
click at [437, 245] on span "Inbox" at bounding box center [444, 241] width 22 height 12
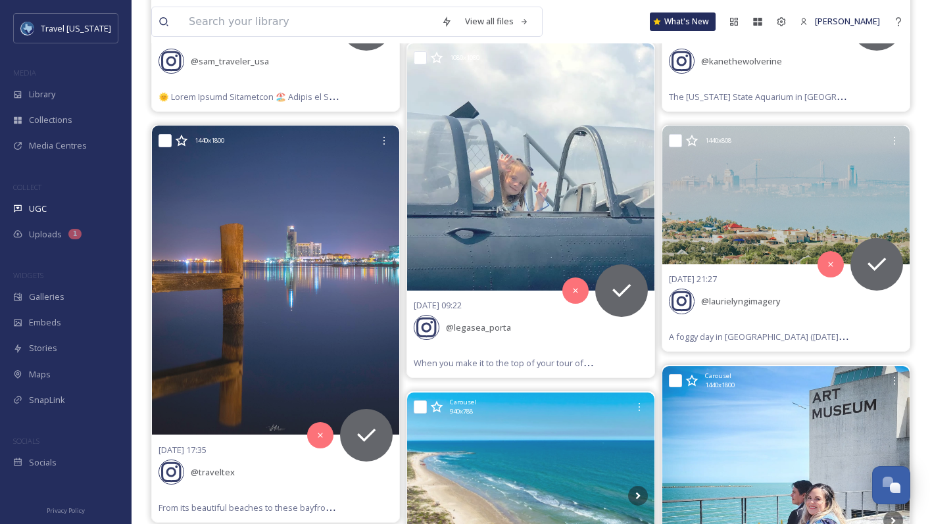
scroll to position [596, 0]
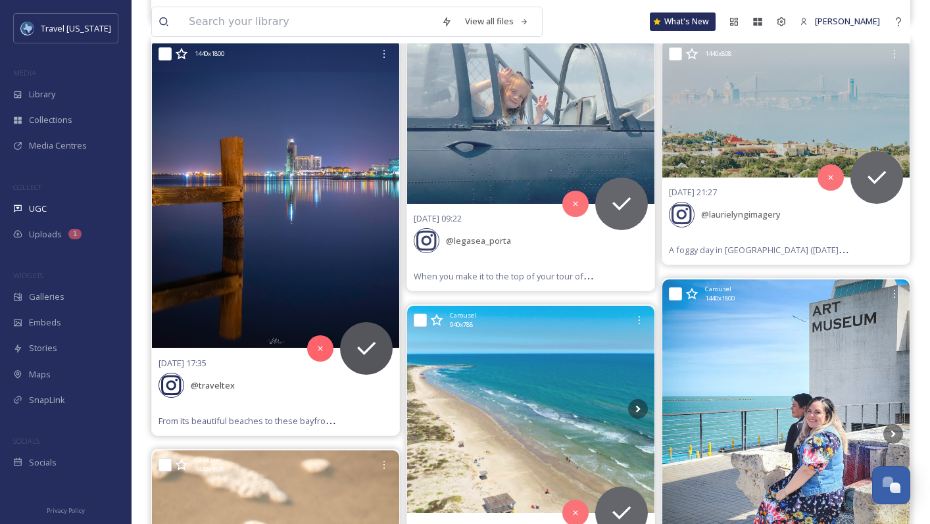
click at [279, 232] on img at bounding box center [275, 193] width 247 height 309
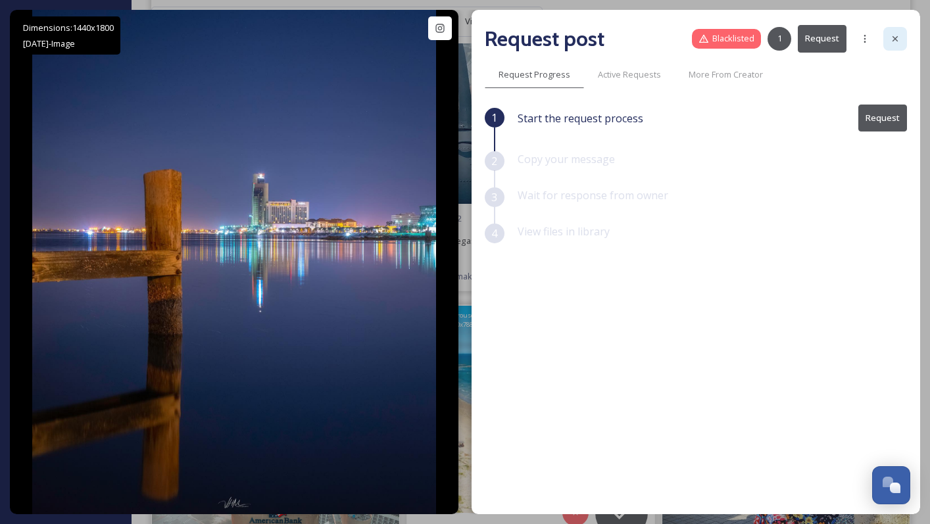
click at [905, 35] on div at bounding box center [895, 39] width 24 height 24
